Goal: Check status: Check status

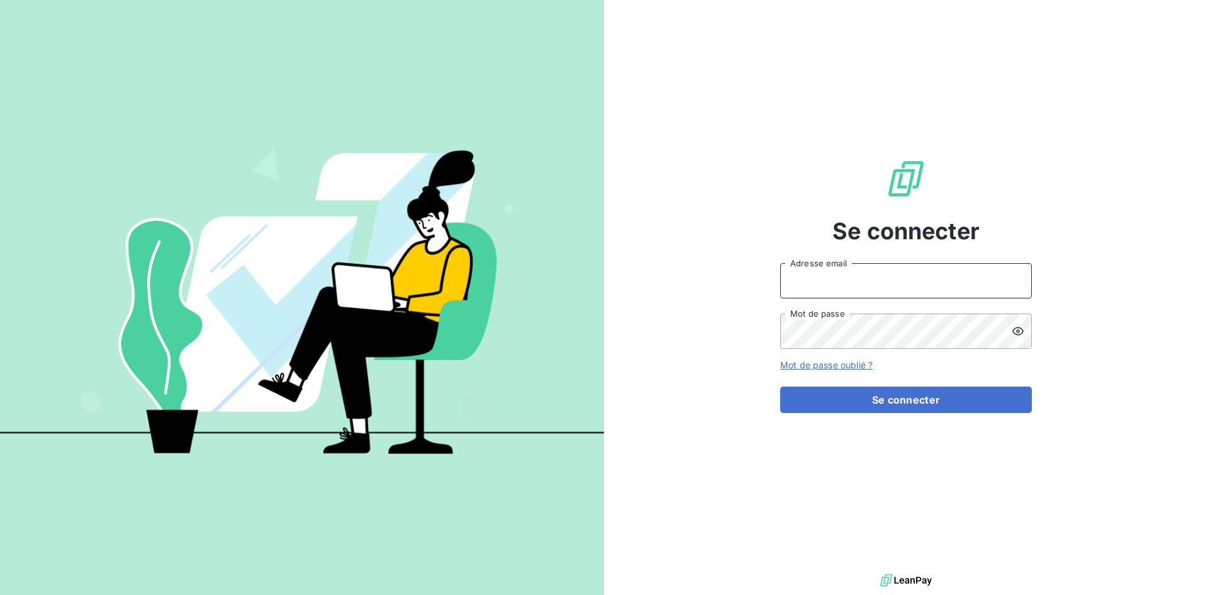
click at [817, 281] on input "Adresse email" at bounding box center [906, 280] width 252 height 35
type input "[EMAIL_ADDRESS][DOMAIN_NAME]"
click at [780, 386] on button "Se connecter" at bounding box center [906, 399] width 252 height 26
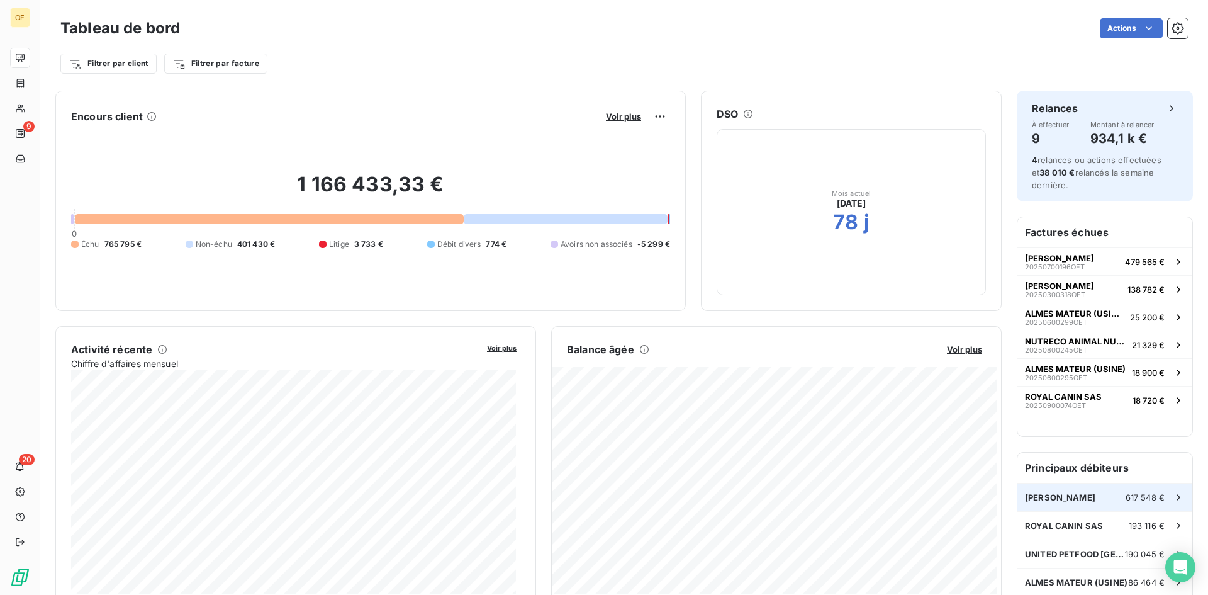
click at [1053, 495] on span "[PERSON_NAME]" at bounding box center [1060, 497] width 70 height 10
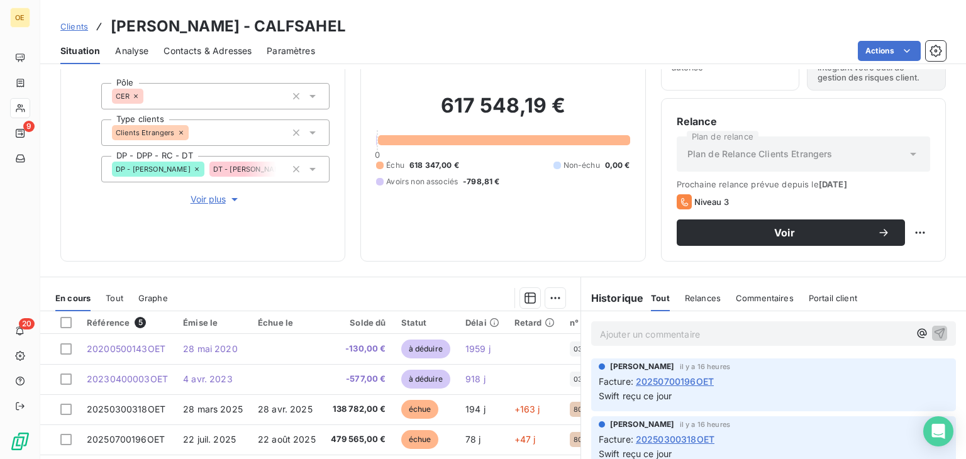
scroll to position [126, 0]
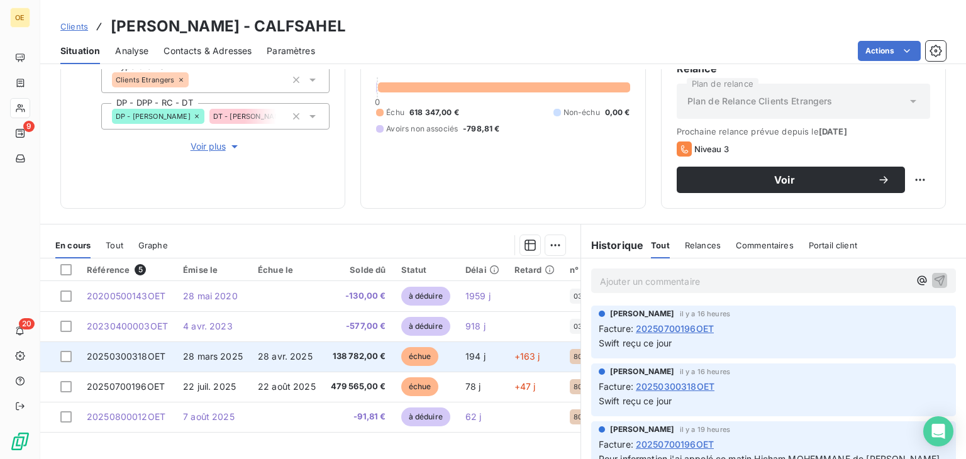
click at [232, 354] on span "28 mars 2025" at bounding box center [213, 356] width 60 height 11
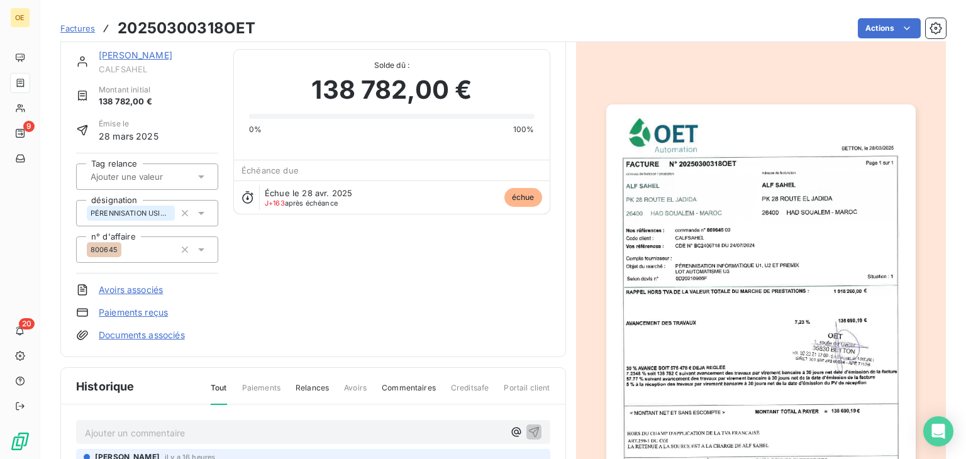
scroll to position [64, 0]
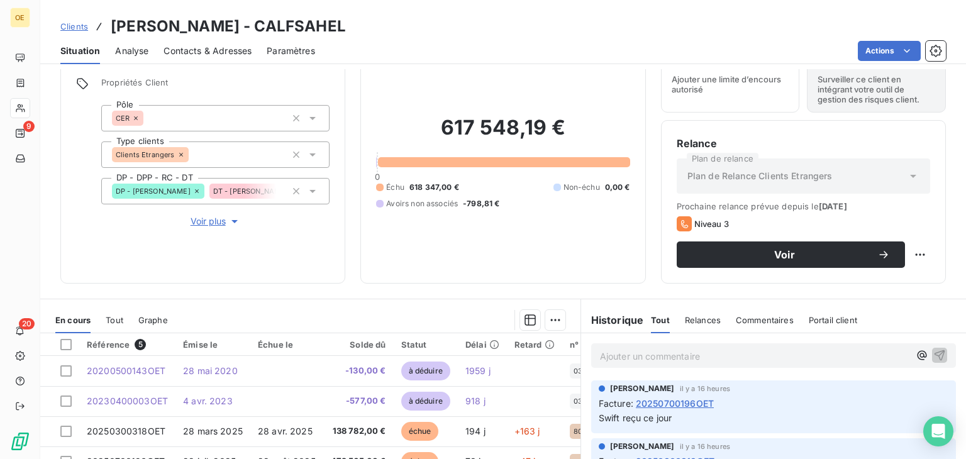
scroll to position [126, 0]
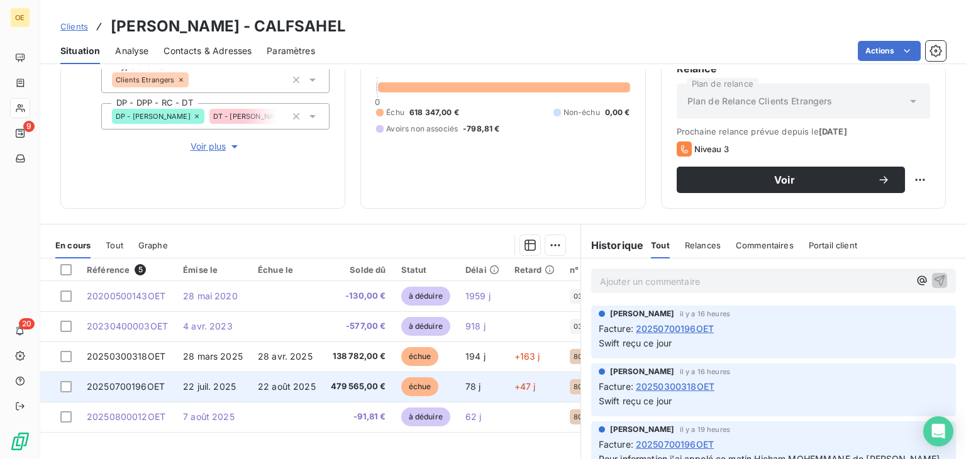
click at [164, 384] on td "20250700196OET" at bounding box center [127, 387] width 96 height 30
